Goal: Check status: Check status

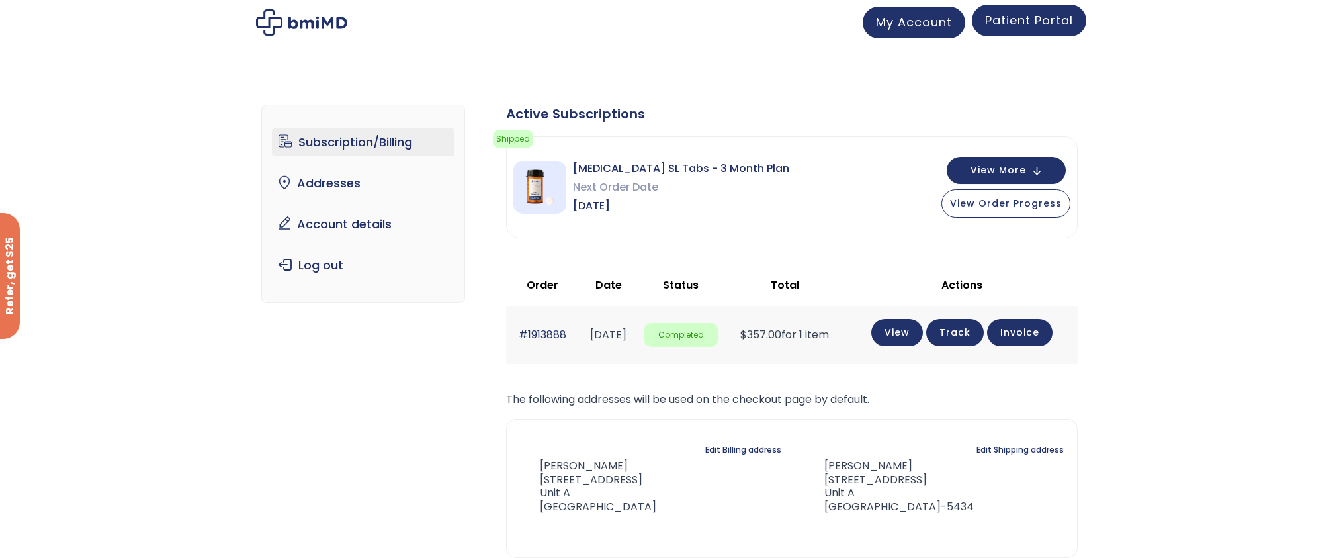
click at [1029, 22] on span "Patient Portal" at bounding box center [1029, 20] width 88 height 17
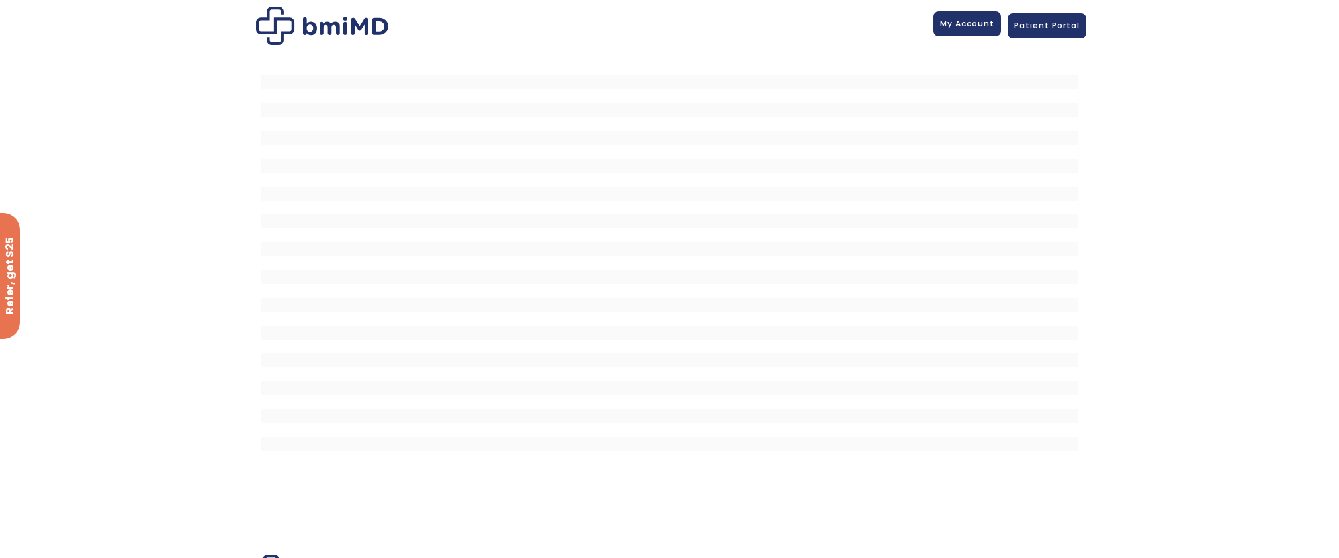
click at [966, 22] on span "My Account" at bounding box center [967, 23] width 54 height 11
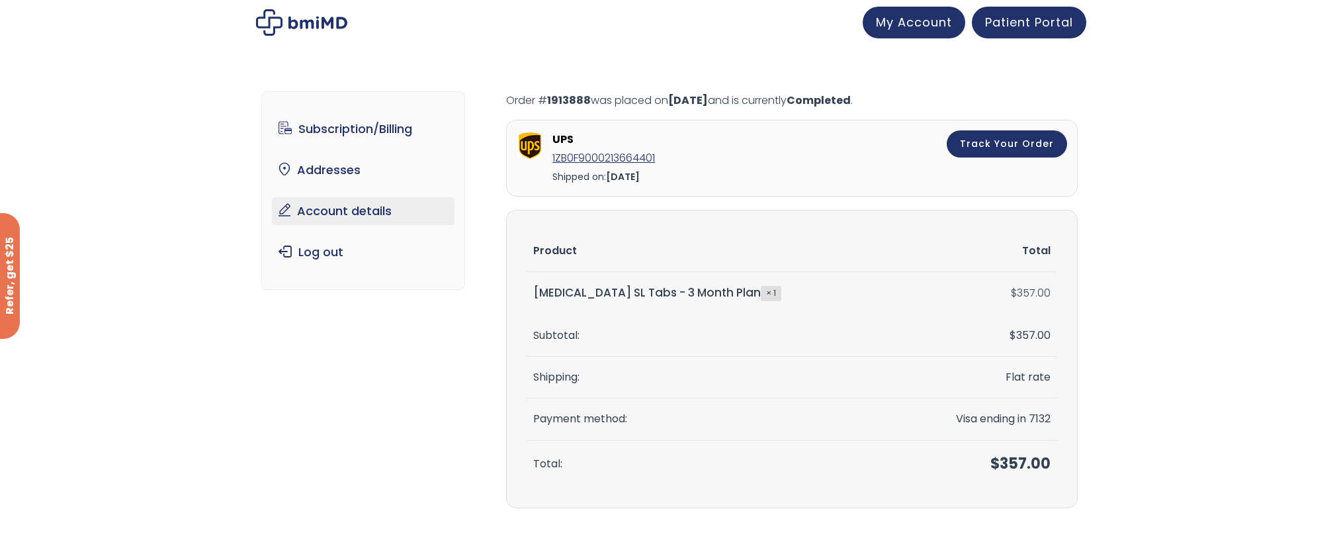
click at [355, 214] on link "Account details" at bounding box center [363, 211] width 183 height 28
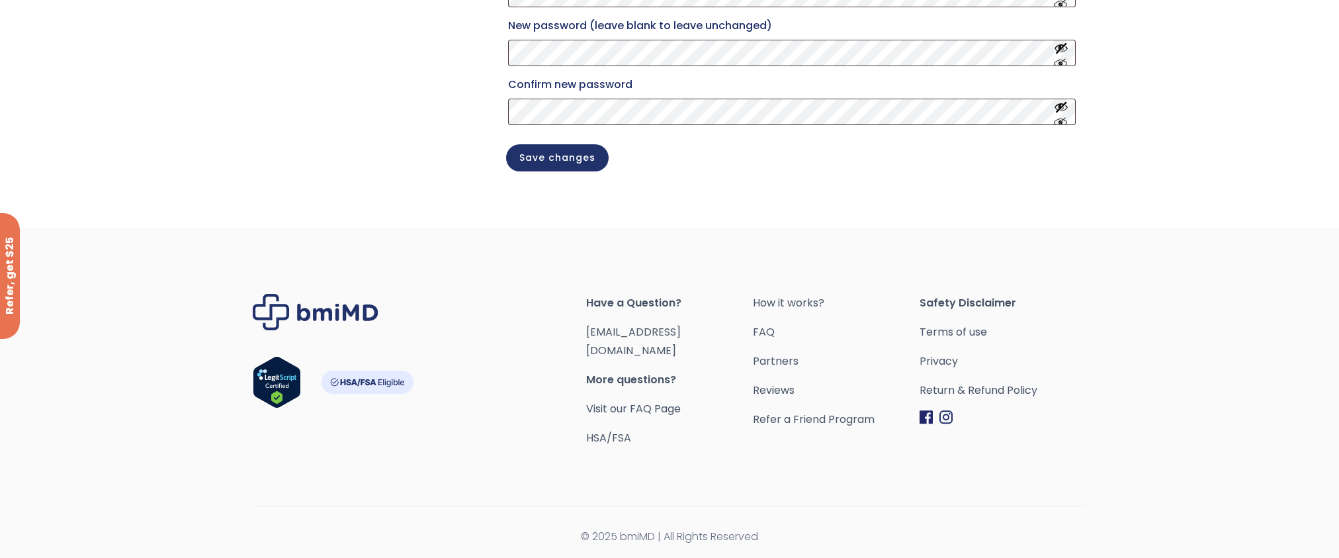
scroll to position [69, 0]
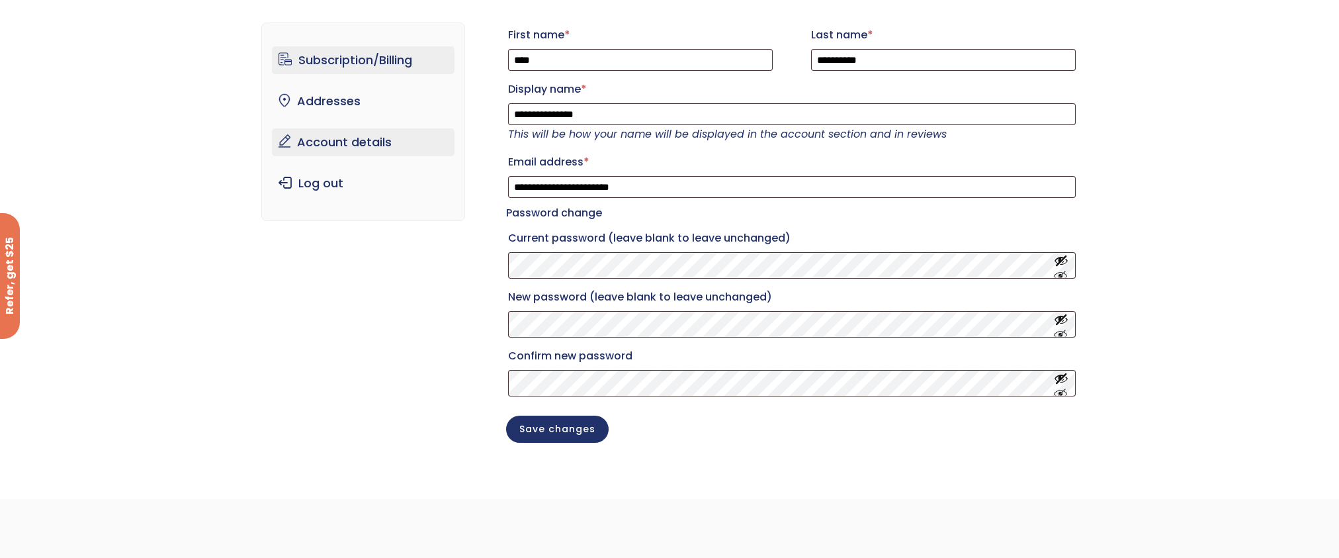
click at [331, 61] on link "Subscription/Billing" at bounding box center [363, 60] width 183 height 28
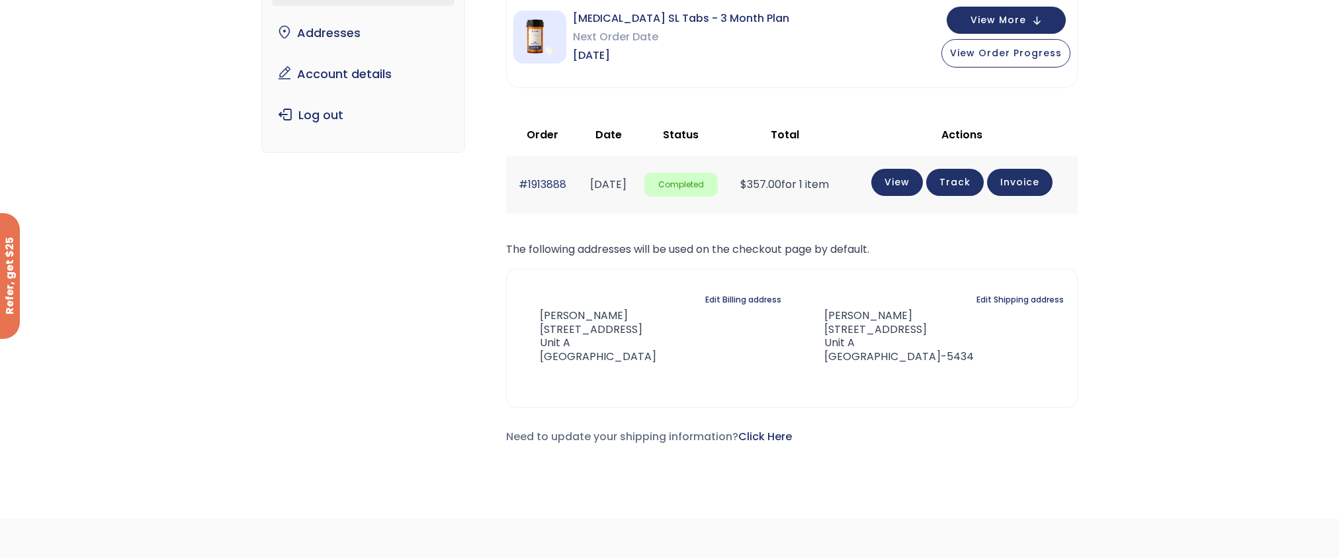
scroll to position [53, 0]
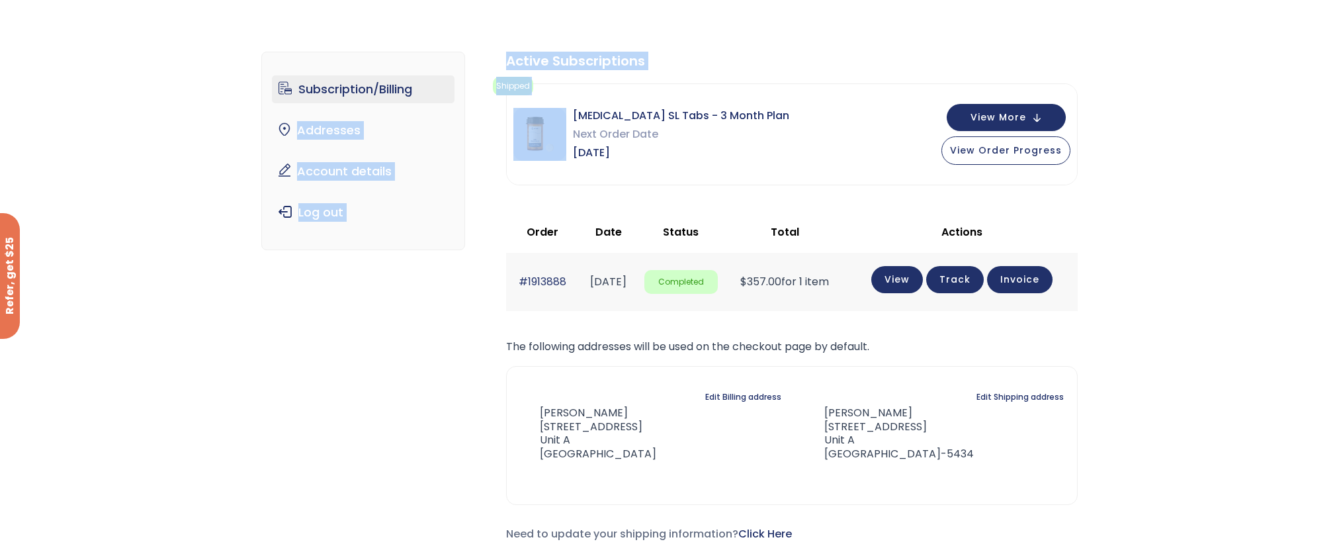
drag, startPoint x: 484, startPoint y: 93, endPoint x: 549, endPoint y: 116, distance: 68.6
click at [549, 116] on div "Subscription/Billing bmiRewards Addresses Account details Submit a Review Log o…" at bounding box center [669, 302] width 817 height 554
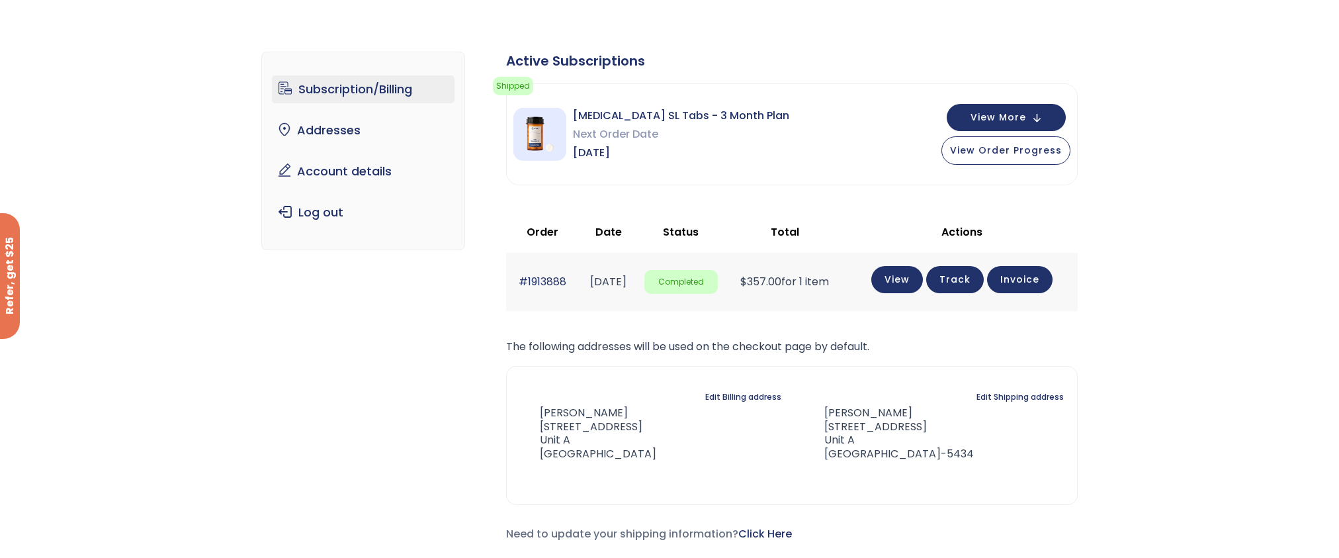
click at [614, 206] on div "Active Subscriptions Shipped Your order has been shipped! You can view its prog…" at bounding box center [792, 298] width 572 height 492
drag, startPoint x: 654, startPoint y: 143, endPoint x: 548, endPoint y: 114, distance: 110.4
click at [548, 114] on div "Sermorelin SL Tabs - 3 Month Plan Next Order Date Nov 17, 2025" at bounding box center [651, 135] width 276 height 56
copy div "Sermorelin SL Tabs - 3 Month Plan Next Order Date Nov 17, 2025"
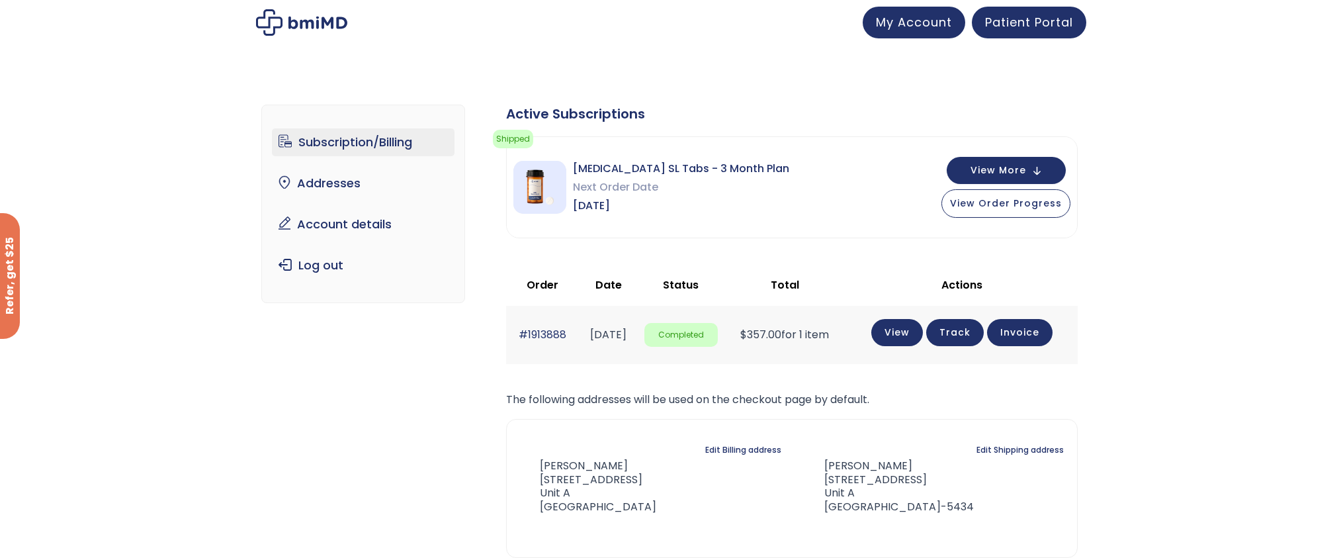
scroll to position [246, 0]
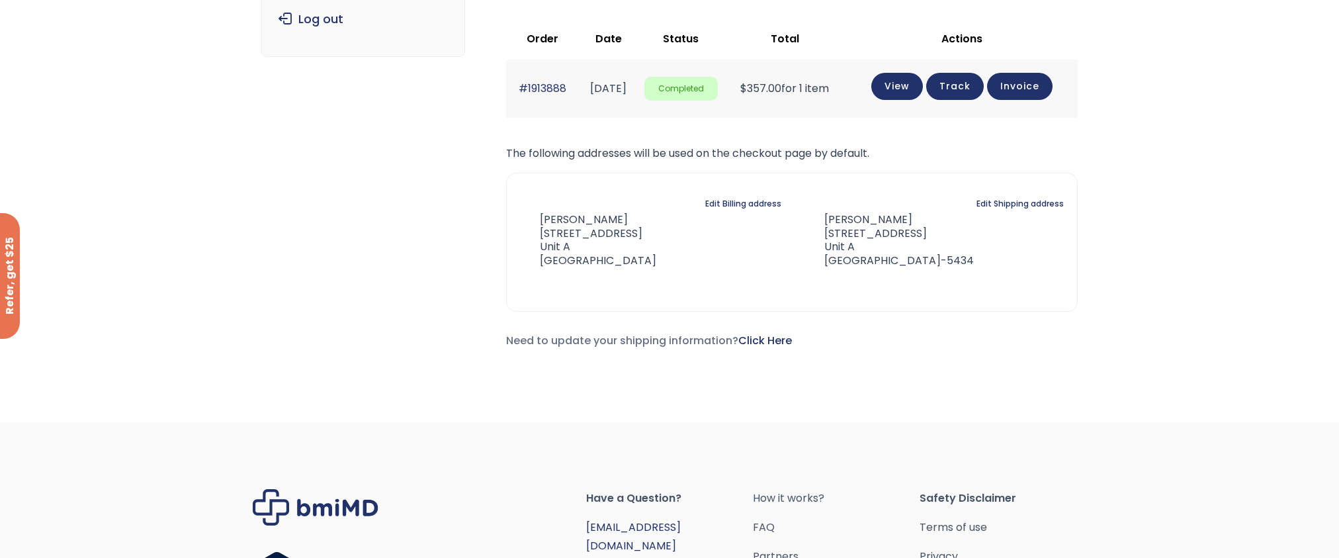
click at [604, 519] on link "[EMAIL_ADDRESS][DOMAIN_NAME]" at bounding box center [633, 536] width 95 height 34
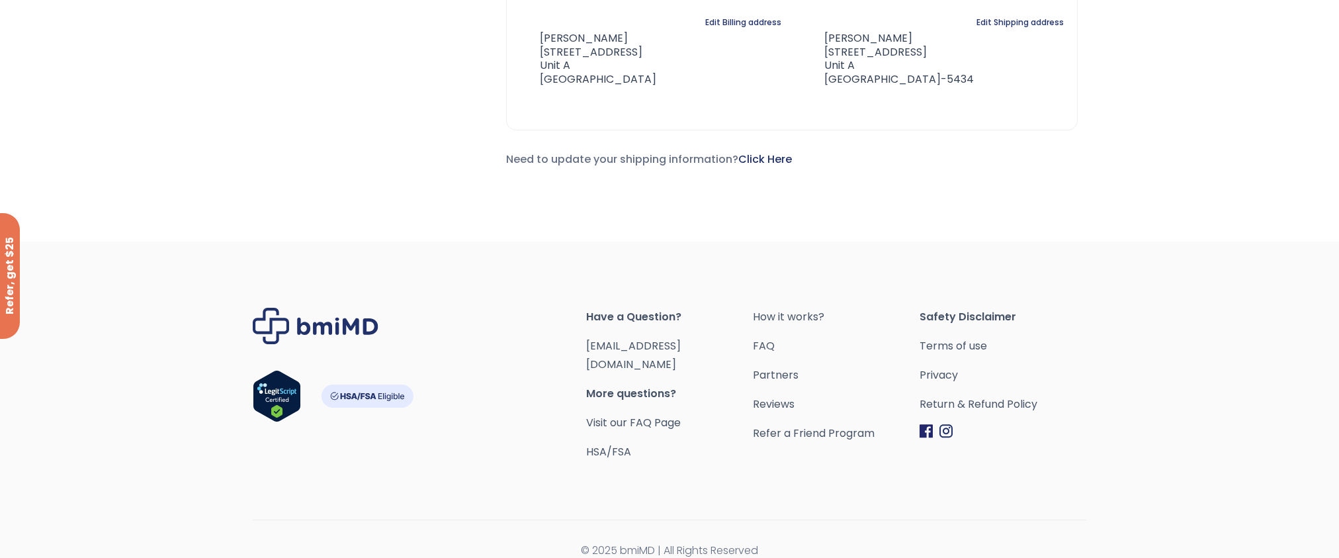
scroll to position [425, 0]
click at [629, 387] on span "More questions?" at bounding box center [669, 396] width 167 height 19
click at [625, 417] on link "Visit our FAQ Page" at bounding box center [633, 424] width 95 height 15
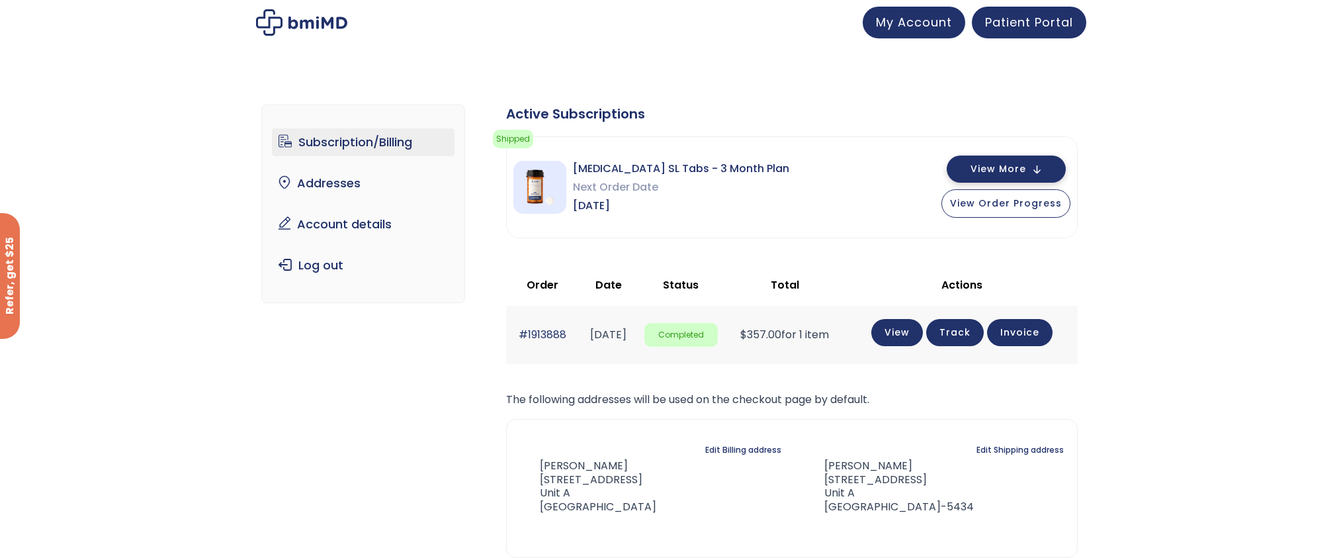
click at [994, 171] on span "View More" at bounding box center [999, 169] width 56 height 9
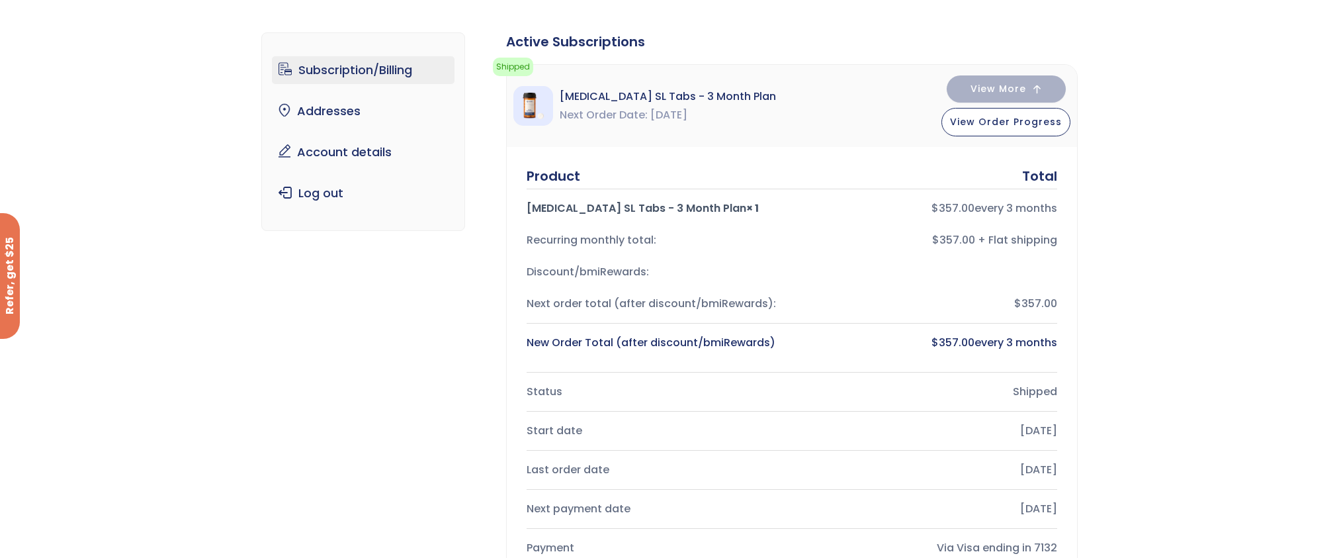
scroll to position [17, 0]
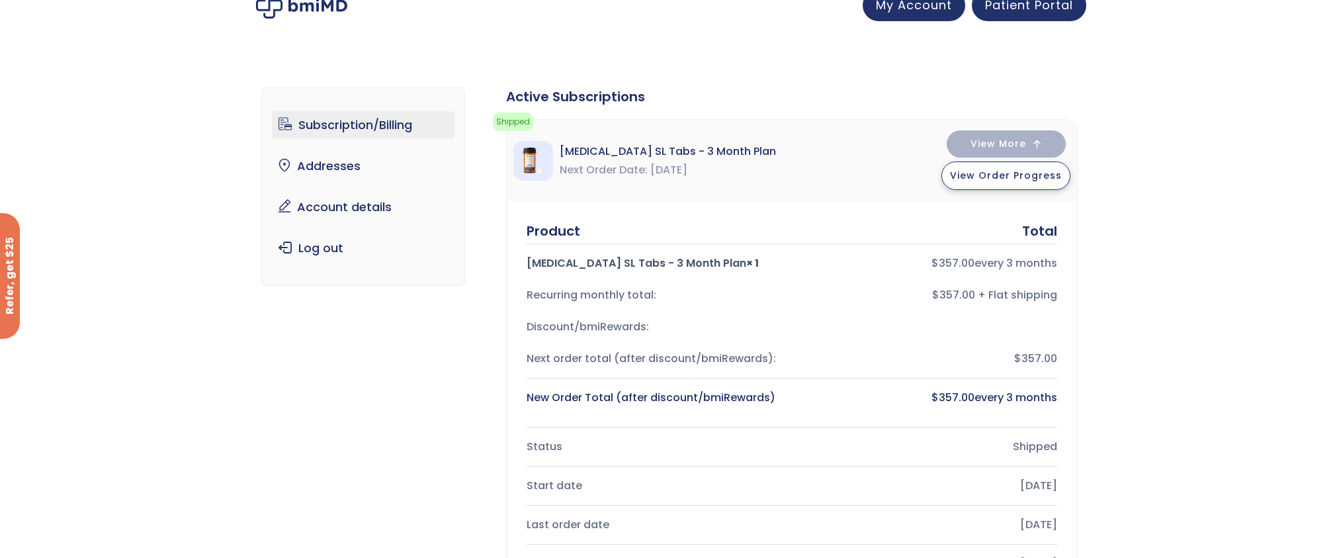
click at [1002, 174] on span "View Order Progress" at bounding box center [1006, 175] width 112 height 13
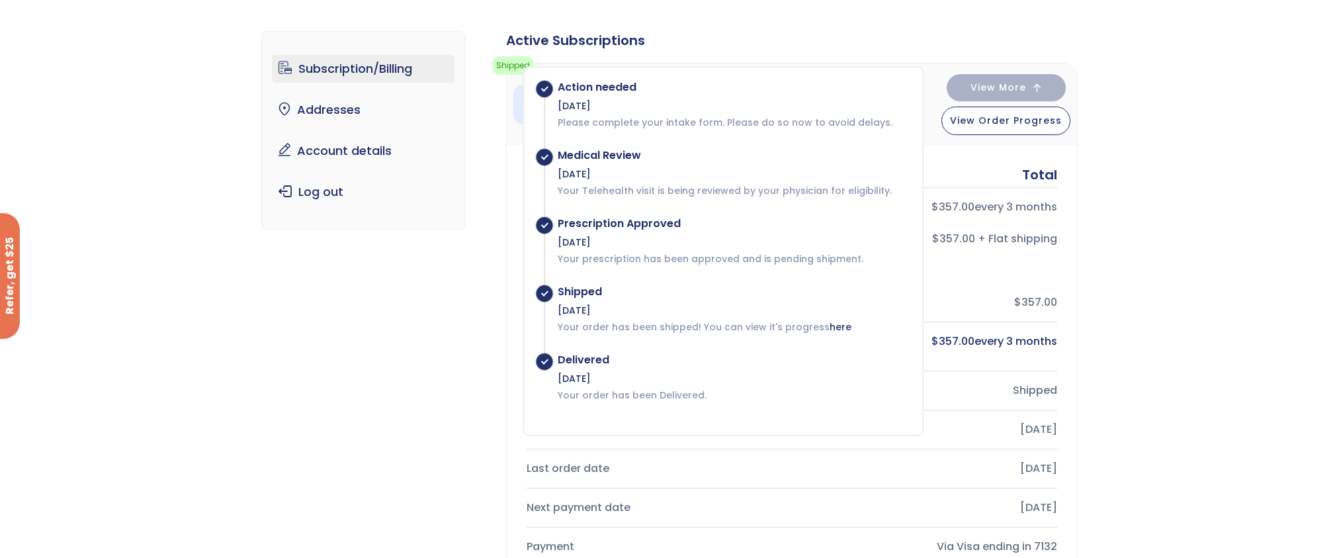
scroll to position [286, 0]
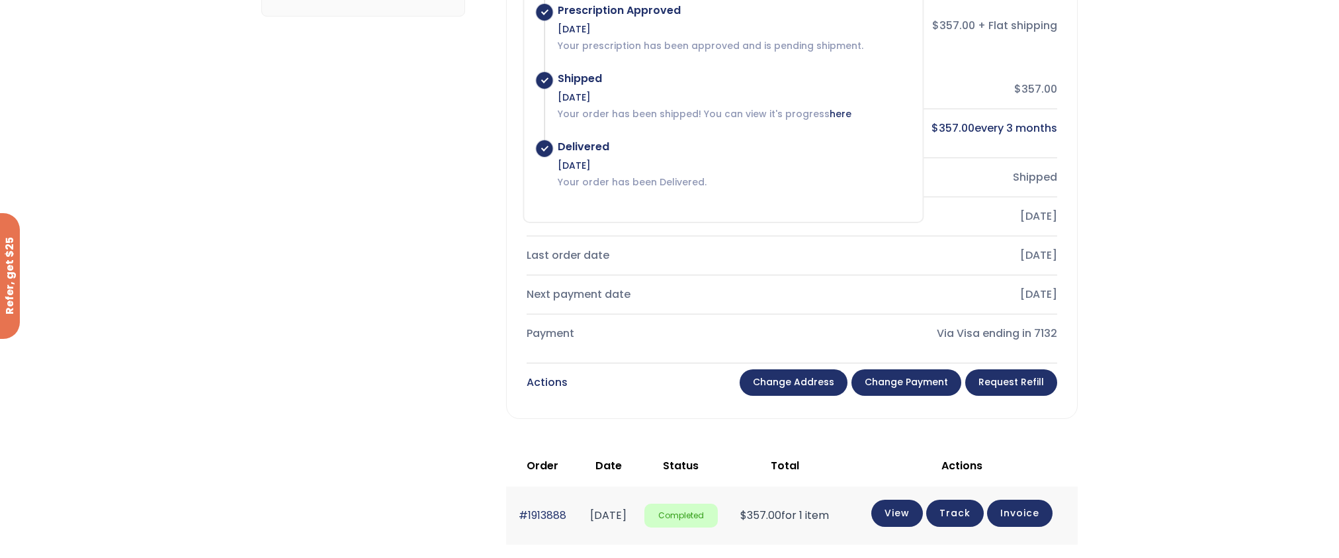
click at [1185, 305] on div "Subscription/Billing bmiRewards Addresses Account details Submit a Review Log o…" at bounding box center [669, 307] width 1339 height 1031
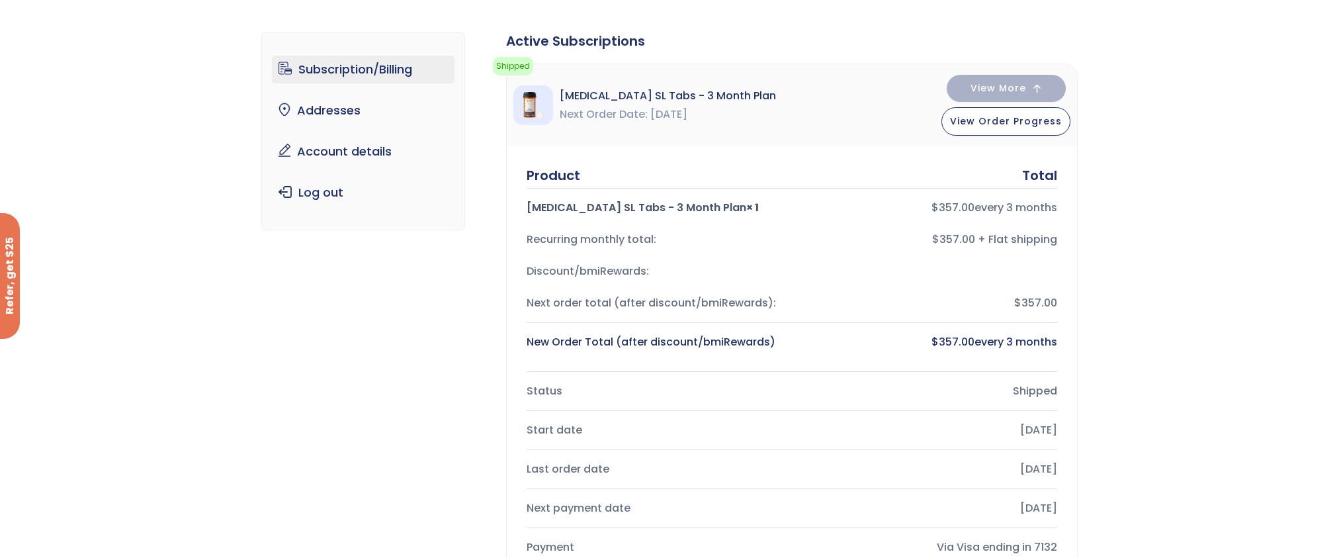
scroll to position [0, 0]
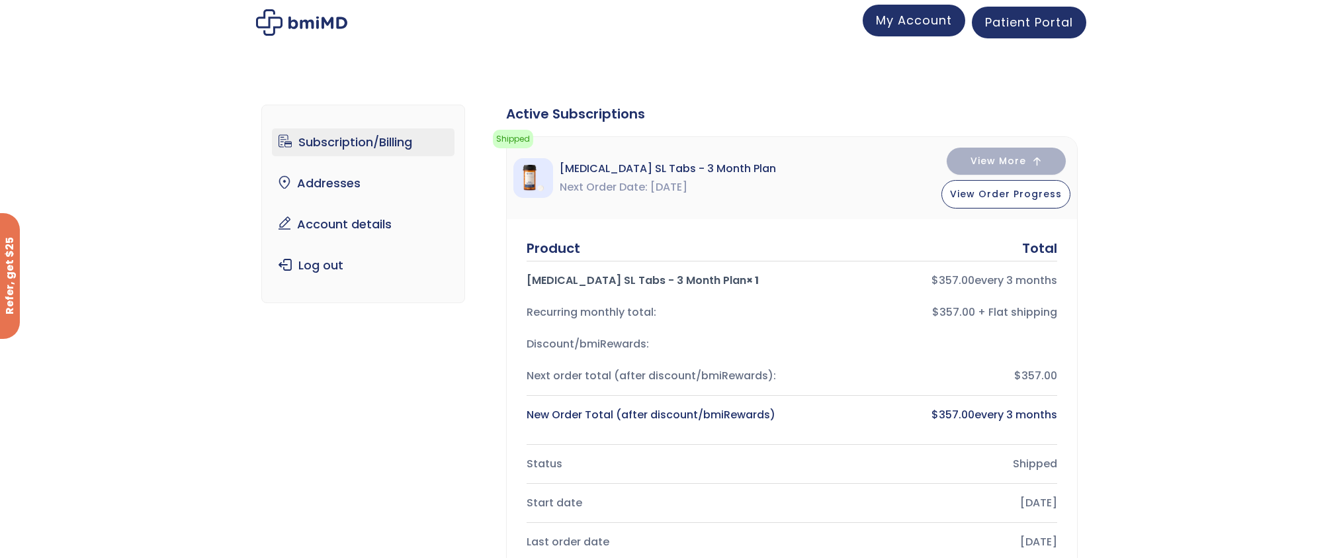
click at [918, 20] on span "My Account" at bounding box center [914, 20] width 76 height 17
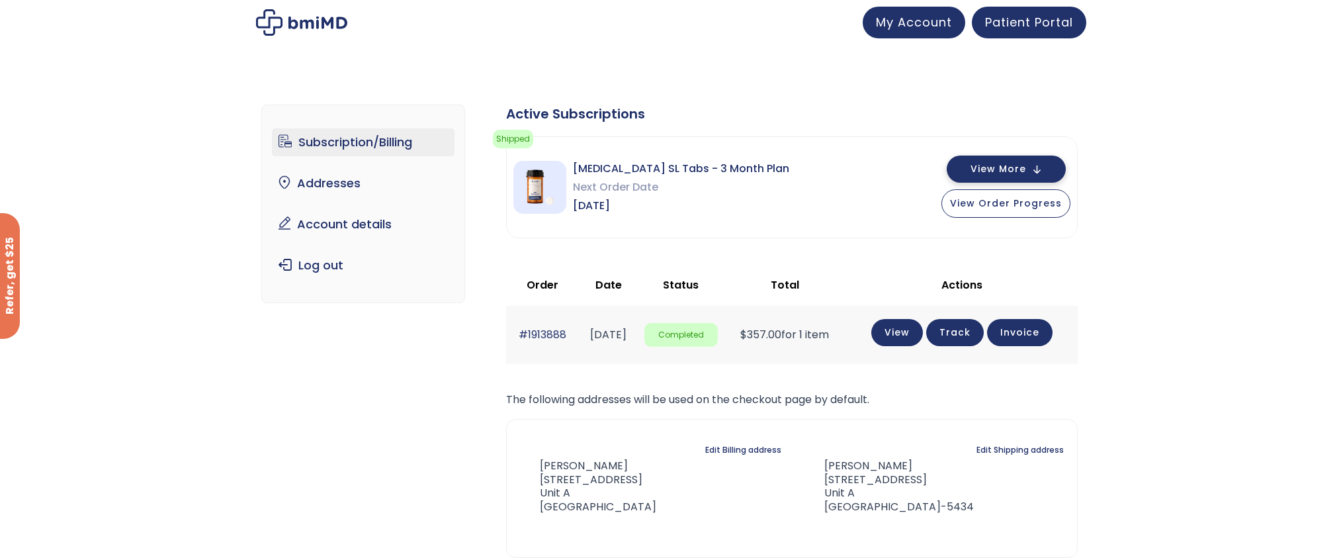
click at [1000, 169] on span "View More" at bounding box center [999, 169] width 56 height 9
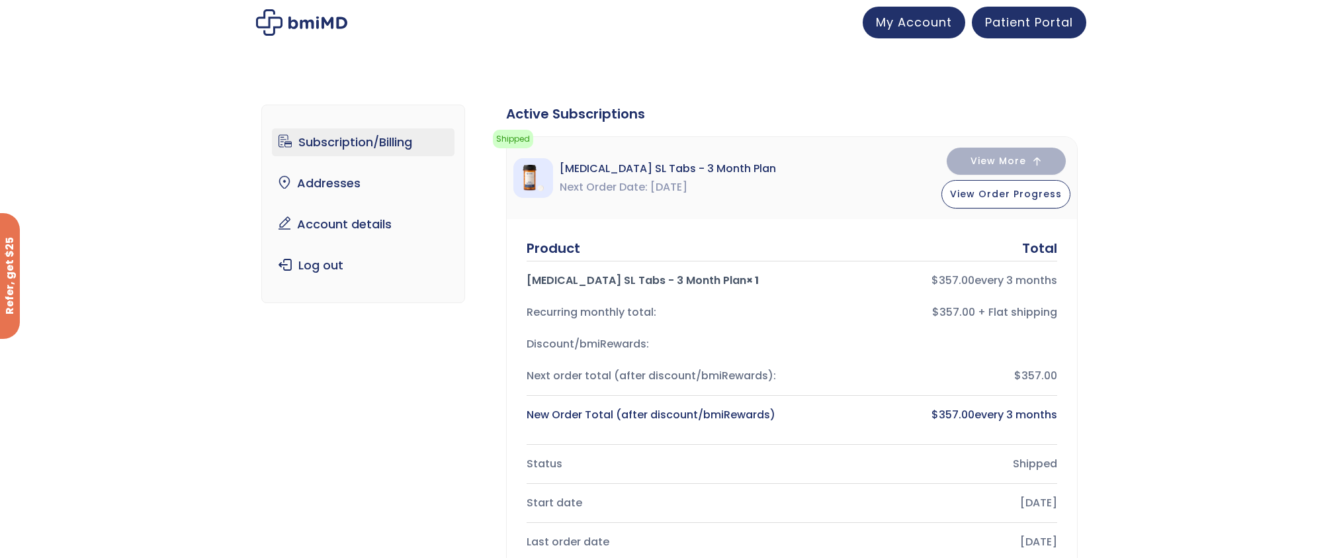
click at [354, 141] on link "Subscription/Billing" at bounding box center [363, 142] width 183 height 28
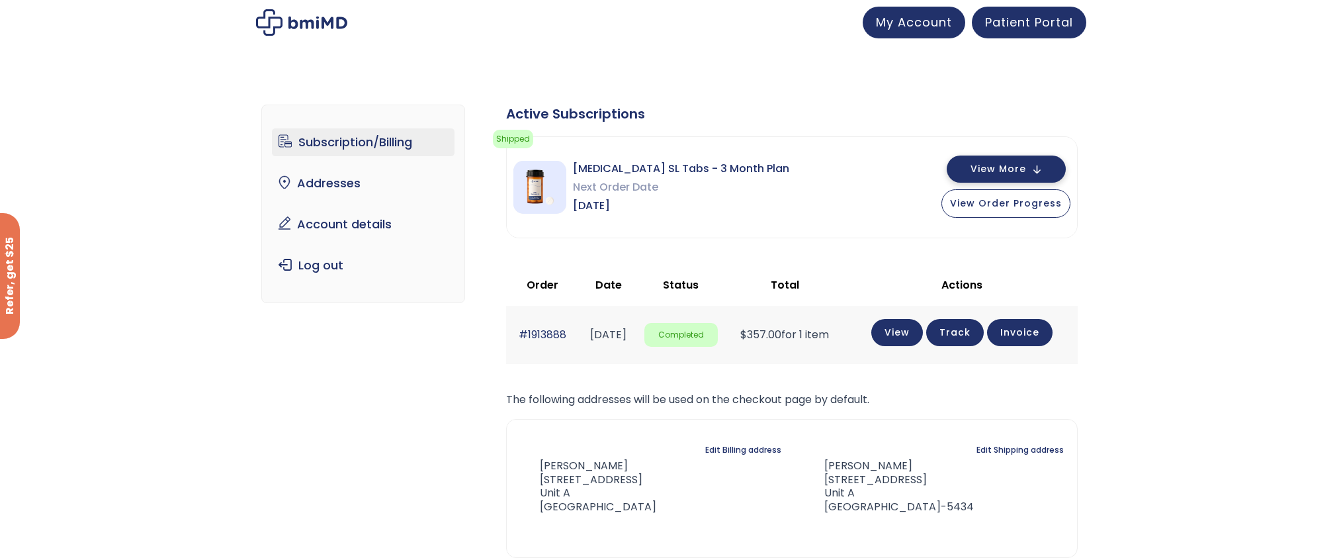
click at [1000, 171] on span "View More" at bounding box center [999, 169] width 56 height 9
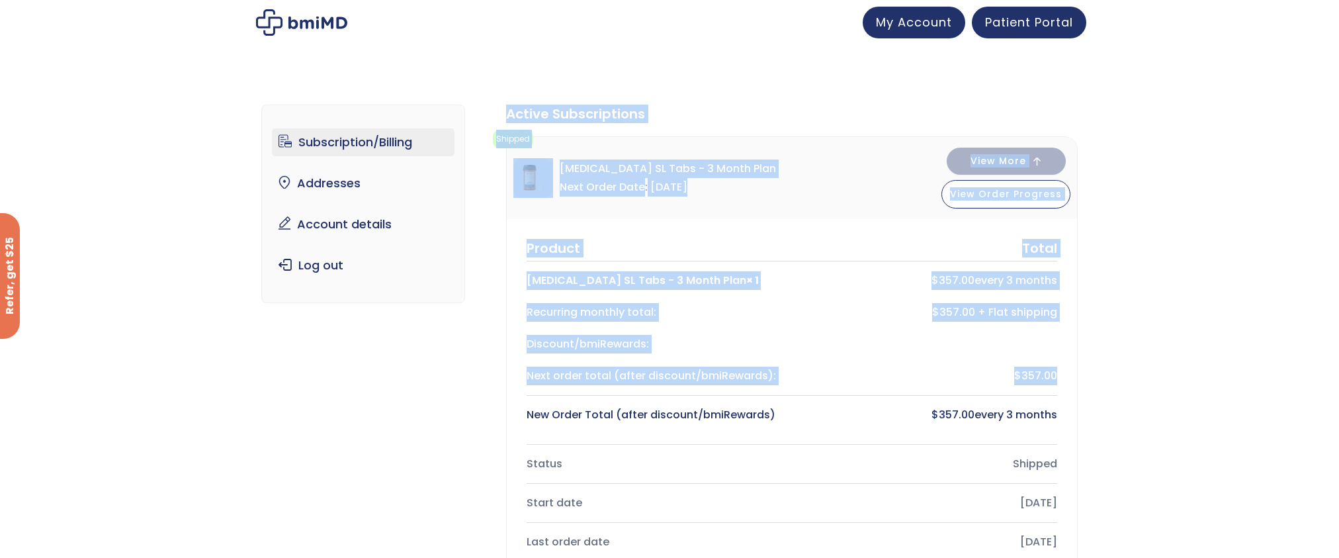
drag, startPoint x: 505, startPoint y: 107, endPoint x: 1217, endPoint y: 409, distance: 772.8
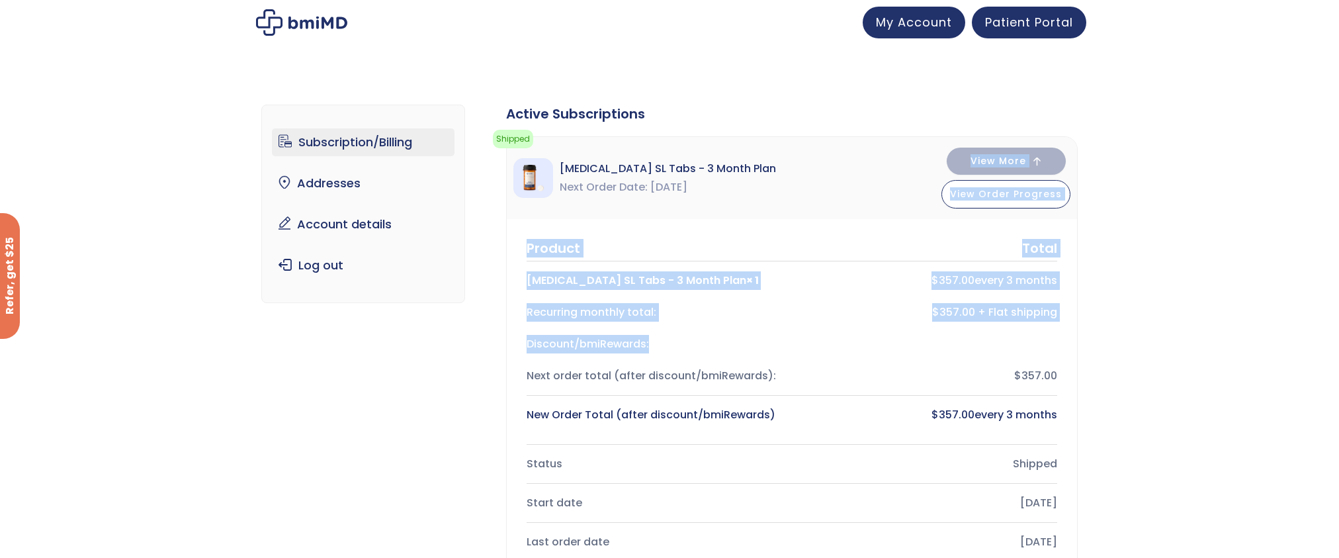
drag, startPoint x: 1224, startPoint y: 331, endPoint x: 1217, endPoint y: 147, distance: 184.7
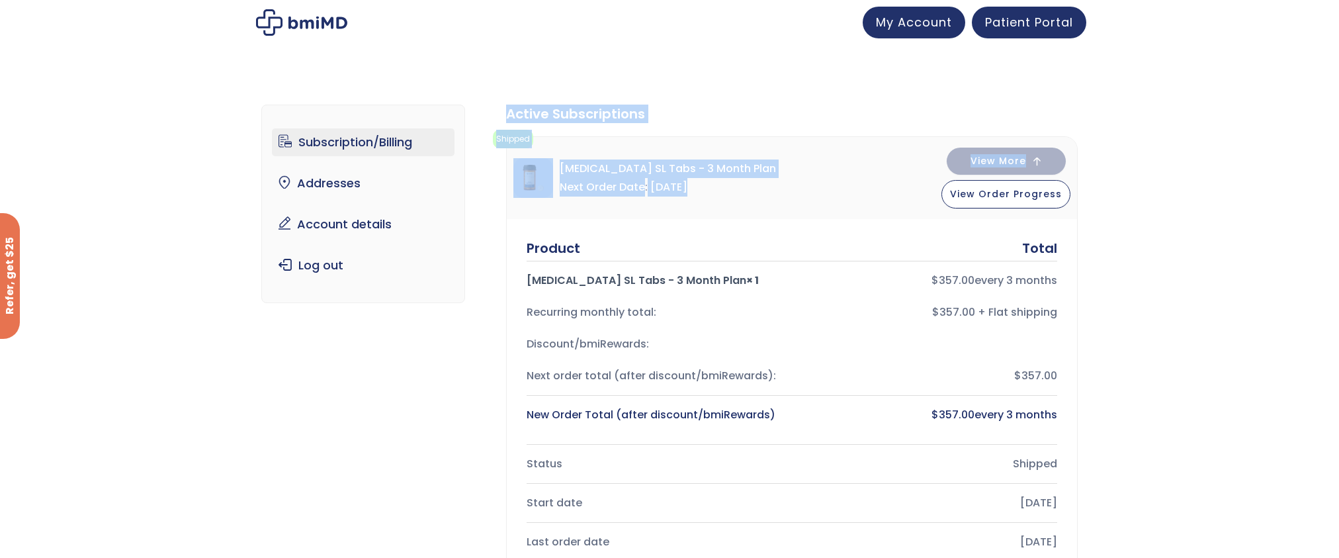
drag, startPoint x: 1217, startPoint y: 157, endPoint x: 1183, endPoint y: 54, distance: 108.6
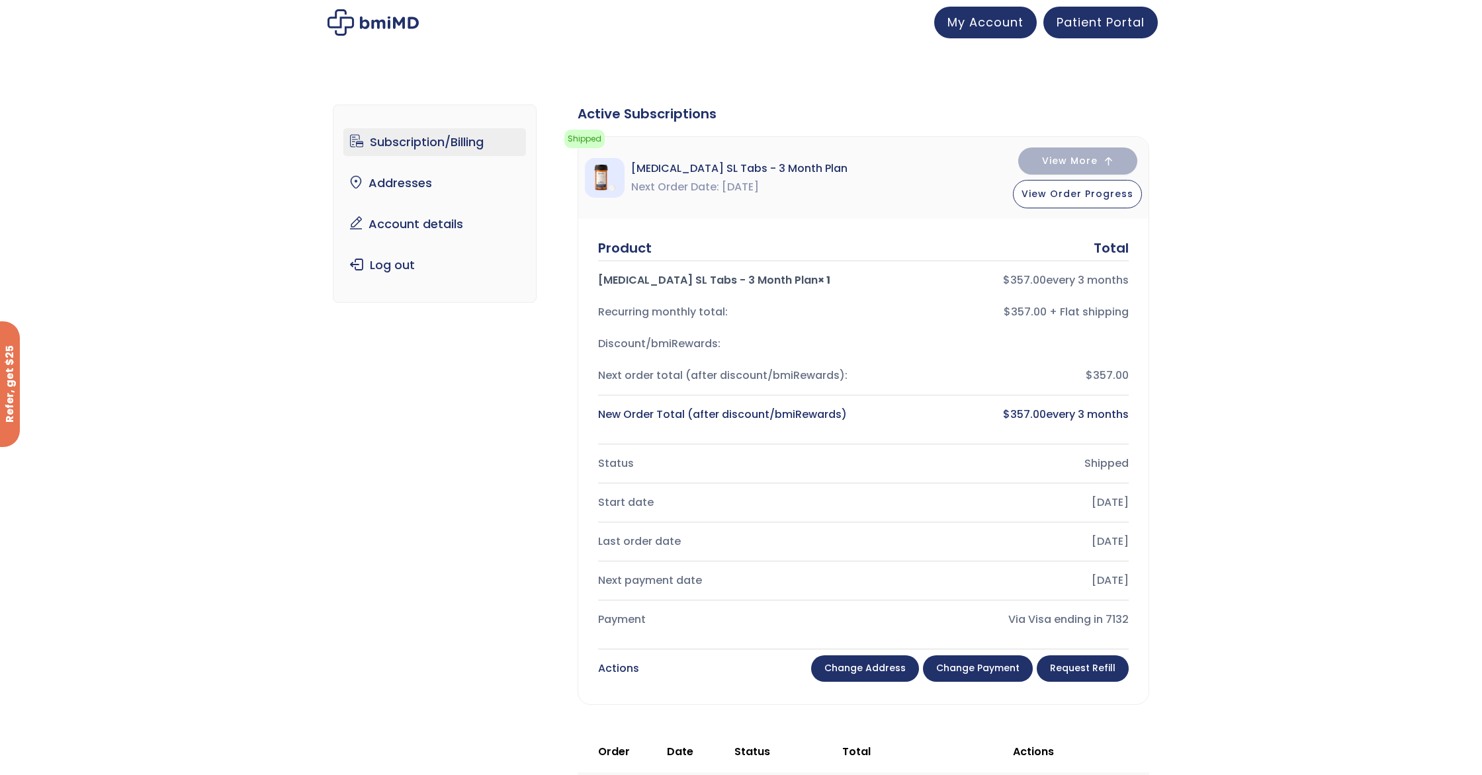
drag, startPoint x: 1116, startPoint y: 739, endPoint x: 628, endPoint y: 82, distance: 818.1
click at [628, 82] on div "Subscription/Billing bmiRewards Addresses Account details Submit a Review Log o…" at bounding box center [741, 588] width 817 height 1021
copy div "Active Subscriptions Shipped Your order has been shipped! You can view its prog…"
drag, startPoint x: 600, startPoint y: 114, endPoint x: 34, endPoint y: 1, distance: 576.7
click at [0, 0] on div "JOIN 50k+ MEMBERS IN REACHING THEIR WEIGHT LOSS GOALS .path{fill:none;stroke:#3…" at bounding box center [741, 735] width 1482 height 1470
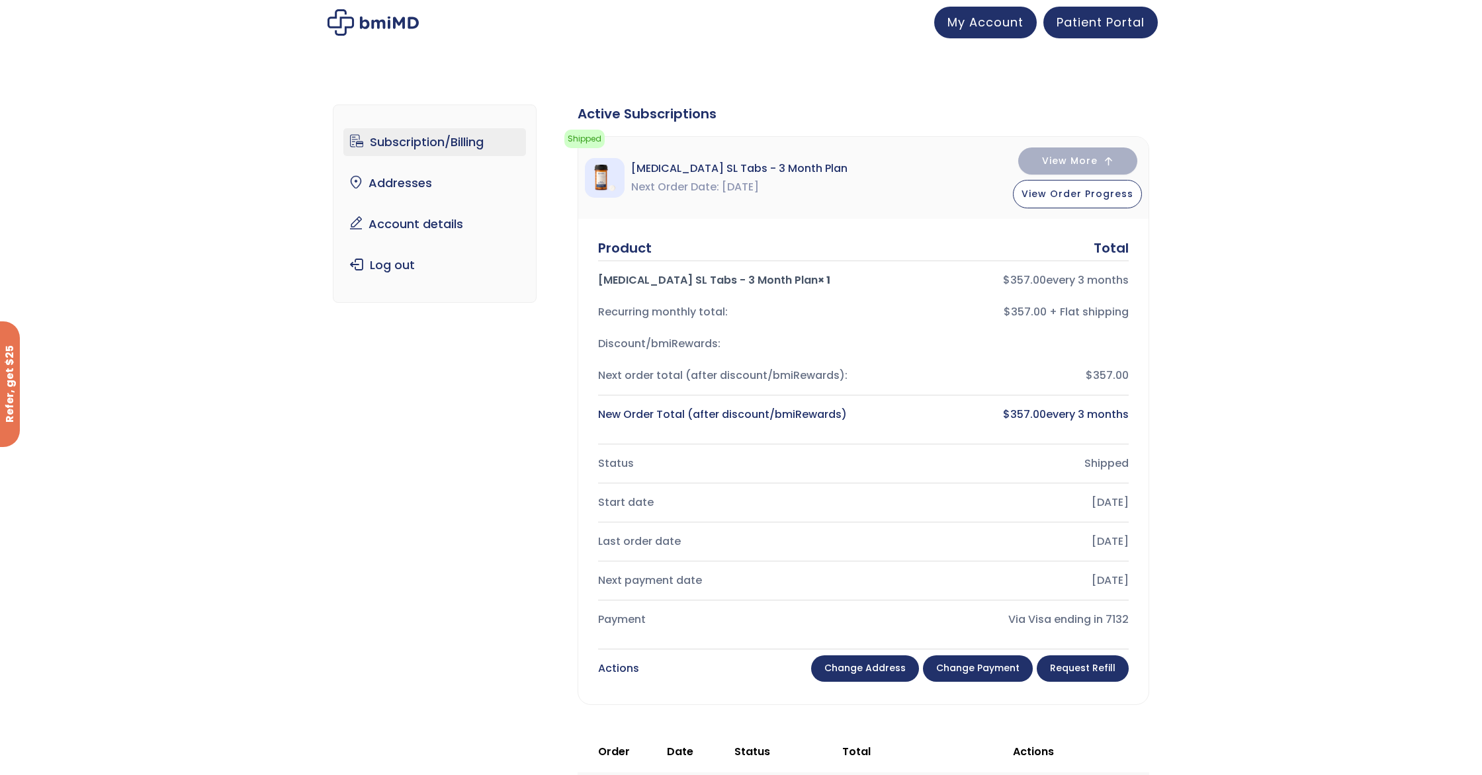
click at [1210, 201] on div "Subscription/Billing bmiRewards Addresses Account details Submit a Review Log o…" at bounding box center [741, 593] width 1482 height 1031
click at [1099, 17] on span "Patient Portal" at bounding box center [1101, 20] width 88 height 17
